Goal: Task Accomplishment & Management: Manage account settings

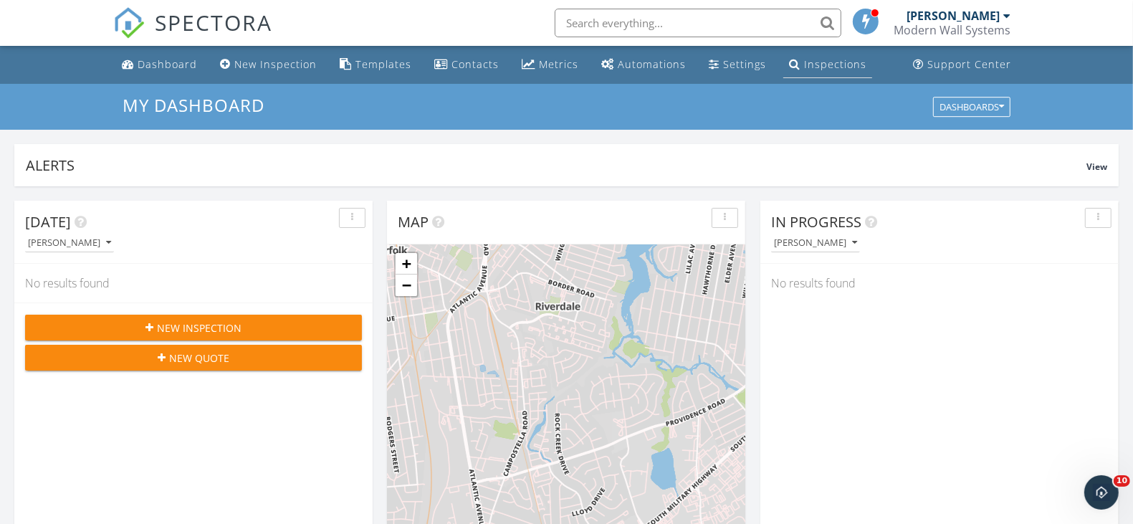
click at [822, 61] on div "Inspections" at bounding box center [835, 64] width 62 height 14
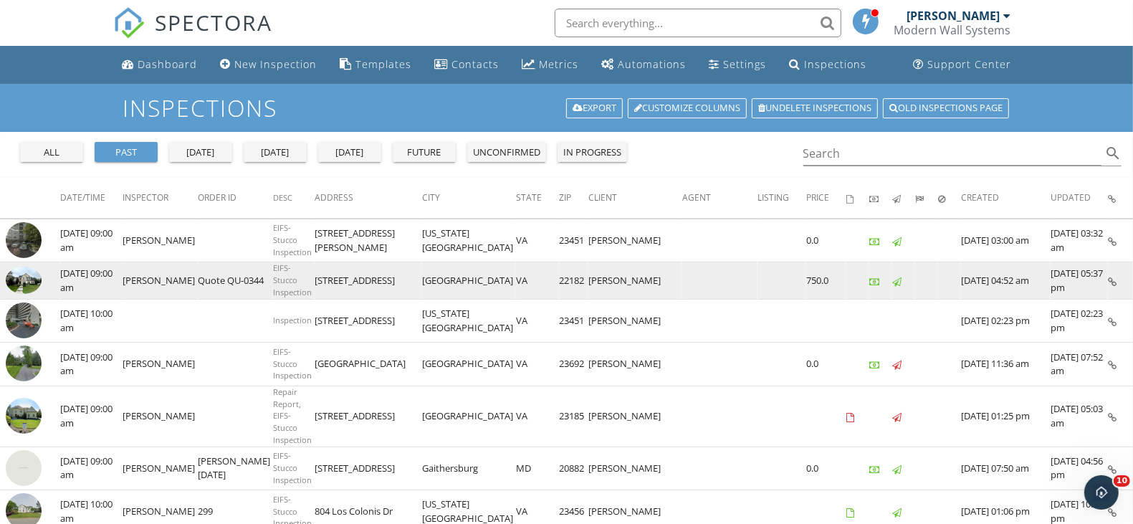
click at [588, 288] on td "[PERSON_NAME]" at bounding box center [635, 280] width 94 height 37
click at [21, 279] on img at bounding box center [24, 279] width 36 height 27
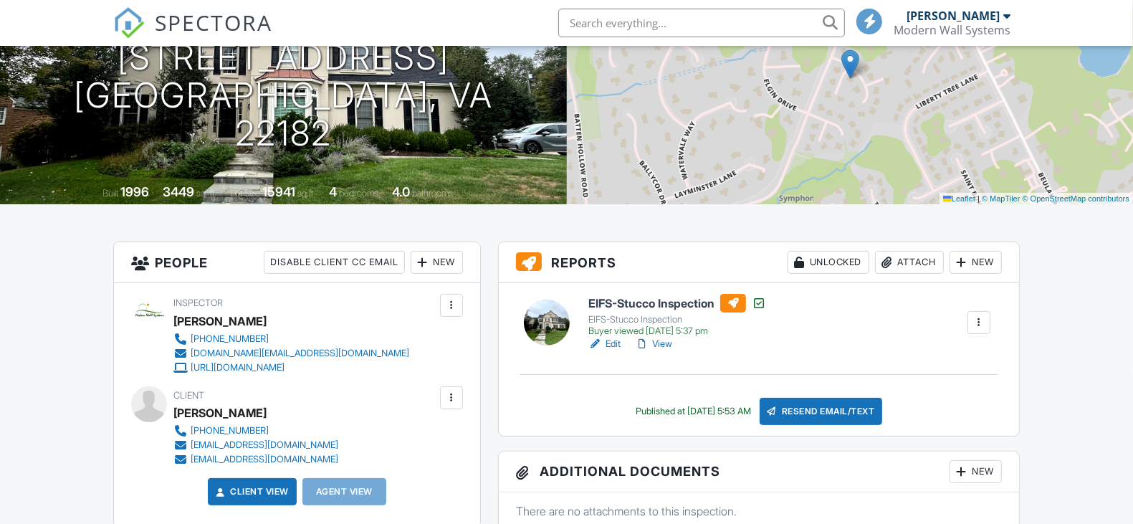
click at [666, 341] on link "View" at bounding box center [653, 344] width 37 height 14
